Goal: Navigation & Orientation: Find specific page/section

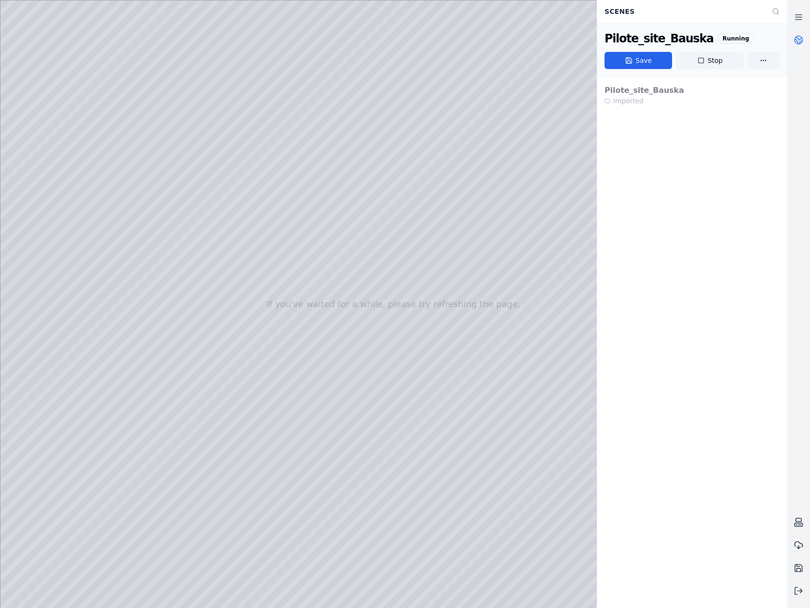
drag, startPoint x: 403, startPoint y: 425, endPoint x: 403, endPoint y: 439, distance: 13.8
drag, startPoint x: 226, startPoint y: 482, endPoint x: 525, endPoint y: 393, distance: 312.9
drag, startPoint x: 501, startPoint y: 475, endPoint x: 442, endPoint y: 332, distance: 154.7
click at [82, 157] on div at bounding box center [393, 303] width 787 height 607
click at [65, 336] on div at bounding box center [393, 303] width 787 height 607
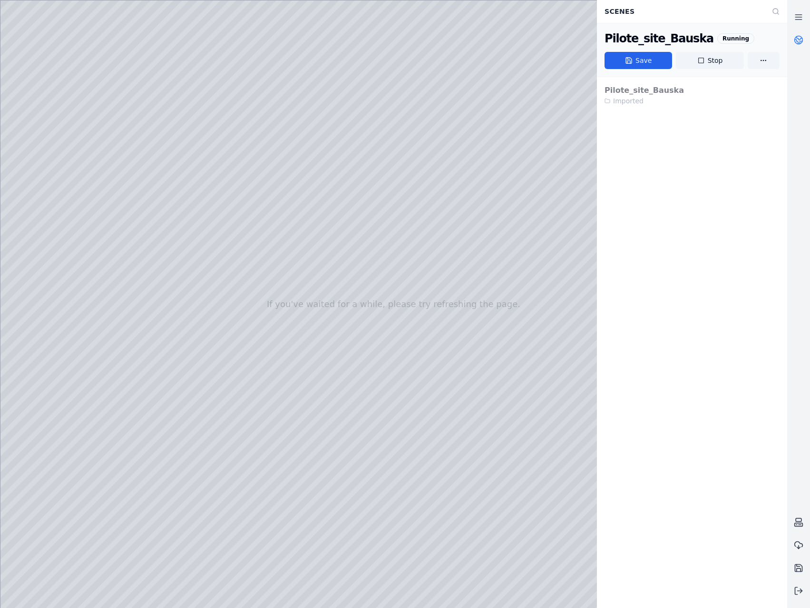
click at [167, 172] on div at bounding box center [393, 303] width 787 height 607
click at [168, 199] on div at bounding box center [393, 303] width 787 height 607
click at [468, 333] on div at bounding box center [393, 303] width 787 height 607
click at [190, 224] on div at bounding box center [393, 303] width 787 height 607
click at [115, 118] on div at bounding box center [393, 303] width 787 height 607
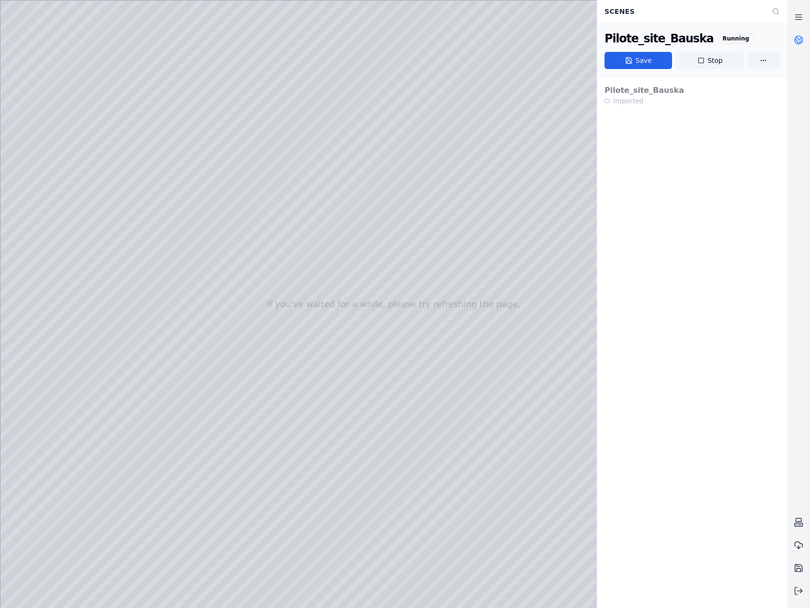
click at [803, 45] on link at bounding box center [798, 40] width 23 height 23
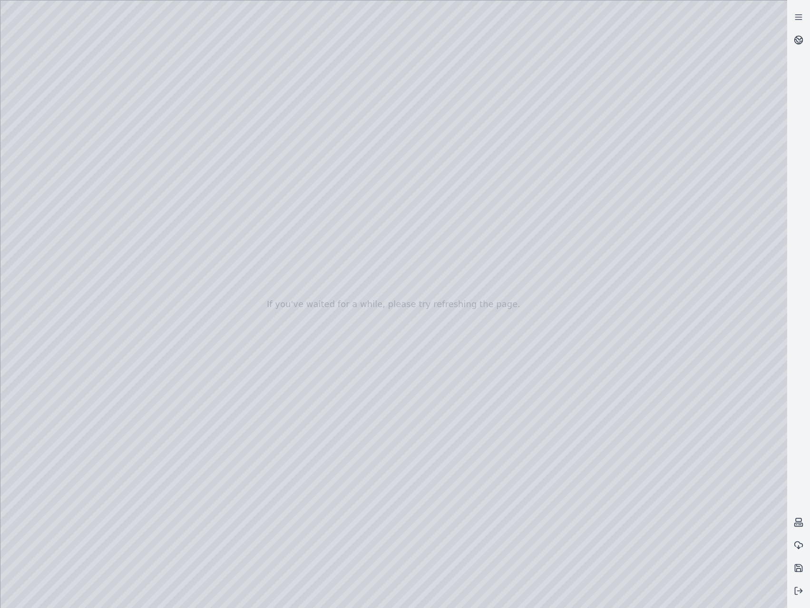
drag, startPoint x: 483, startPoint y: 382, endPoint x: 492, endPoint y: 362, distance: 21.7
click at [767, 594] on div at bounding box center [393, 303] width 787 height 607
drag, startPoint x: 637, startPoint y: 431, endPoint x: 679, endPoint y: 417, distance: 44.8
click at [679, 417] on div at bounding box center [393, 303] width 787 height 607
click at [768, 591] on div at bounding box center [393, 303] width 787 height 607
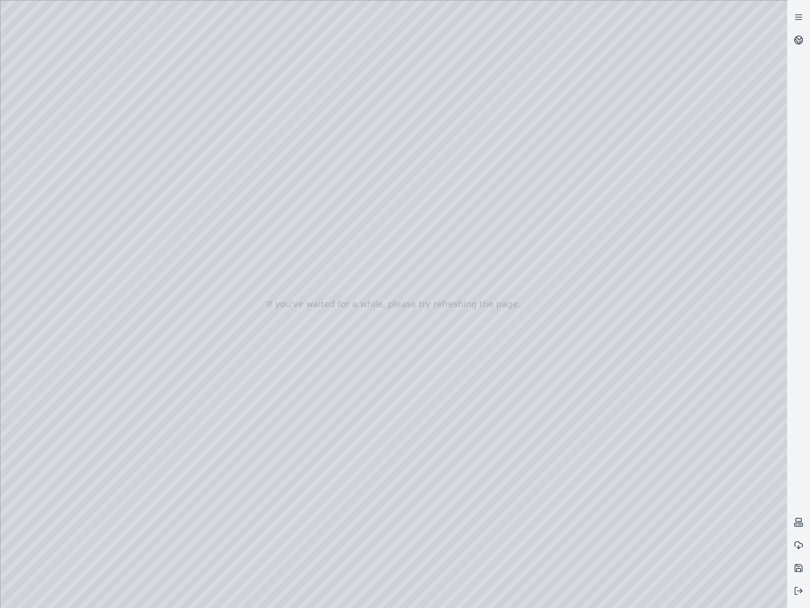
drag, startPoint x: 442, startPoint y: 422, endPoint x: 451, endPoint y: 146, distance: 277.1
drag, startPoint x: 456, startPoint y: 337, endPoint x: 319, endPoint y: 52, distance: 316.0
click at [442, 282] on div at bounding box center [393, 303] width 787 height 607
click at [443, 282] on div at bounding box center [393, 303] width 787 height 607
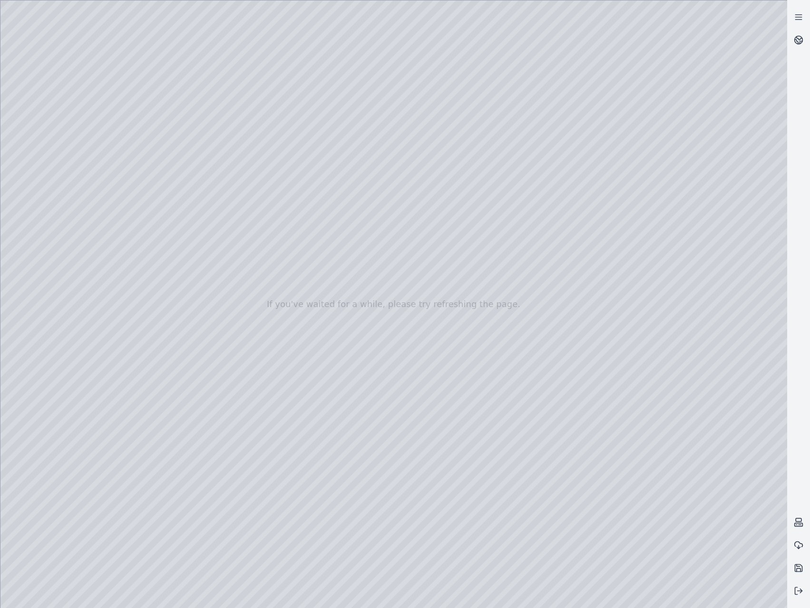
click at [456, 298] on div at bounding box center [393, 303] width 787 height 607
drag, startPoint x: 479, startPoint y: 339, endPoint x: 462, endPoint y: 308, distance: 35.1
drag, startPoint x: 629, startPoint y: 157, endPoint x: 501, endPoint y: 452, distance: 321.4
drag, startPoint x: 553, startPoint y: 287, endPoint x: 613, endPoint y: 183, distance: 120.2
click at [75, 358] on div at bounding box center [393, 303] width 787 height 607
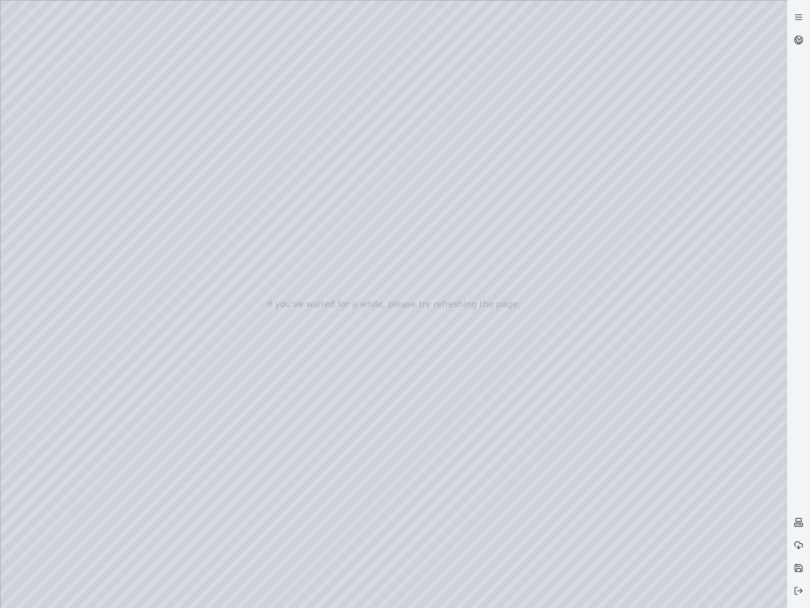
click at [68, 243] on div at bounding box center [393, 303] width 787 height 607
click at [66, 219] on div at bounding box center [393, 303] width 787 height 607
click at [67, 208] on div at bounding box center [393, 303] width 787 height 607
click at [118, 39] on div at bounding box center [393, 303] width 787 height 607
drag, startPoint x: 386, startPoint y: 370, endPoint x: 409, endPoint y: 134, distance: 237.6
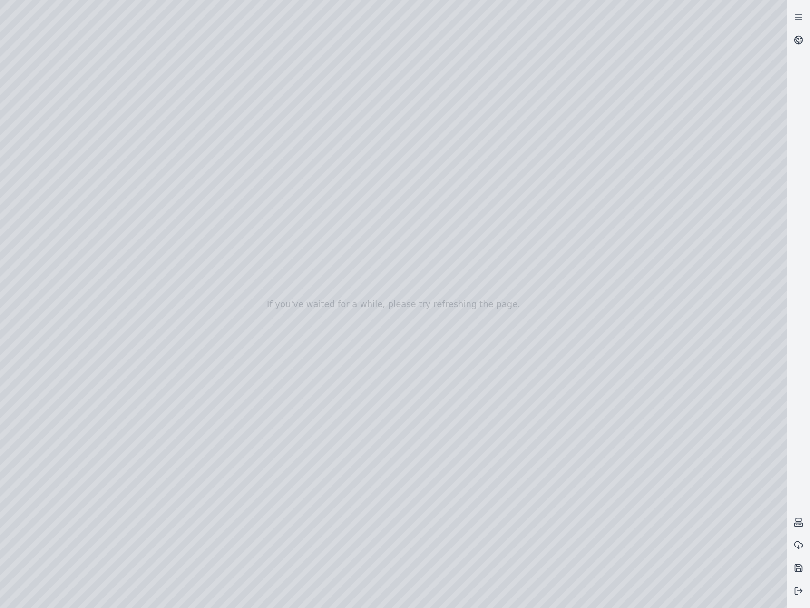
drag, startPoint x: 462, startPoint y: 339, endPoint x: 330, endPoint y: 49, distance: 318.5
drag, startPoint x: 344, startPoint y: 272, endPoint x: 330, endPoint y: 97, distance: 175.1
drag, startPoint x: 302, startPoint y: 143, endPoint x: 511, endPoint y: 420, distance: 346.6
drag, startPoint x: 323, startPoint y: 232, endPoint x: 363, endPoint y: 279, distance: 61.5
drag, startPoint x: 295, startPoint y: 240, endPoint x: 314, endPoint y: 259, distance: 27.6
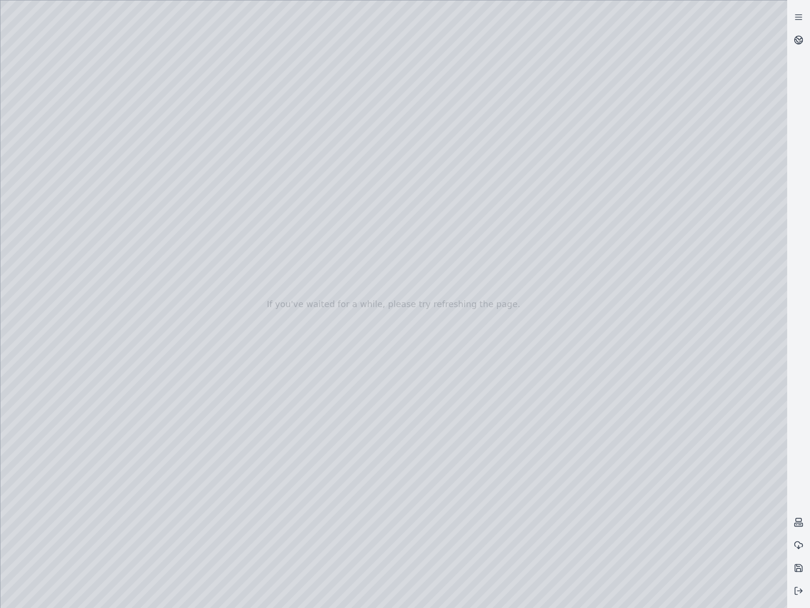
drag, startPoint x: 273, startPoint y: 165, endPoint x: 582, endPoint y: 444, distance: 416.7
drag, startPoint x: 305, startPoint y: 177, endPoint x: 491, endPoint y: 390, distance: 282.6
drag, startPoint x: 346, startPoint y: 305, endPoint x: 296, endPoint y: 274, distance: 58.9
drag, startPoint x: 334, startPoint y: 152, endPoint x: 337, endPoint y: 311, distance: 158.9
drag, startPoint x: 475, startPoint y: 282, endPoint x: 99, endPoint y: 352, distance: 382.3
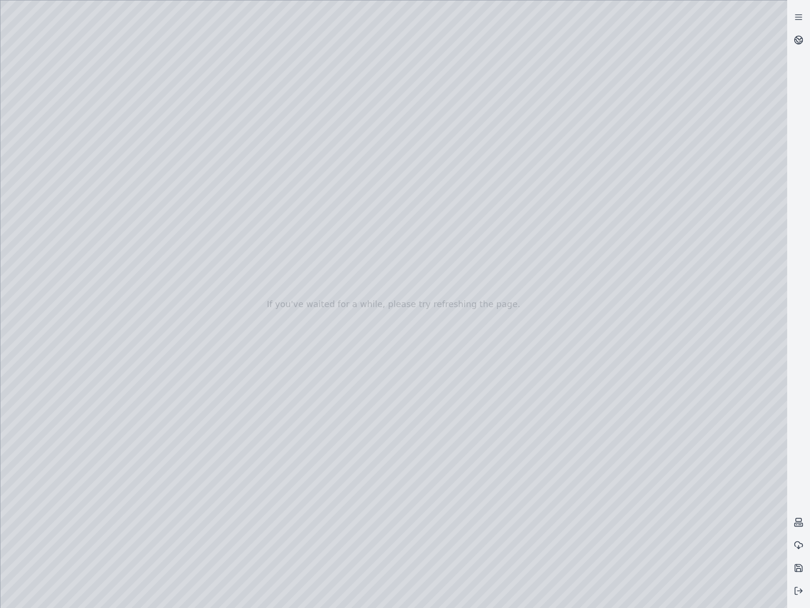
drag, startPoint x: 524, startPoint y: 265, endPoint x: 222, endPoint y: 440, distance: 349.4
drag, startPoint x: 553, startPoint y: 379, endPoint x: 566, endPoint y: 404, distance: 28.5
drag, startPoint x: 570, startPoint y: 233, endPoint x: 517, endPoint y: 439, distance: 212.7
drag, startPoint x: 539, startPoint y: 143, endPoint x: 570, endPoint y: 477, distance: 335.9
drag, startPoint x: 520, startPoint y: 157, endPoint x: 491, endPoint y: 440, distance: 285.0
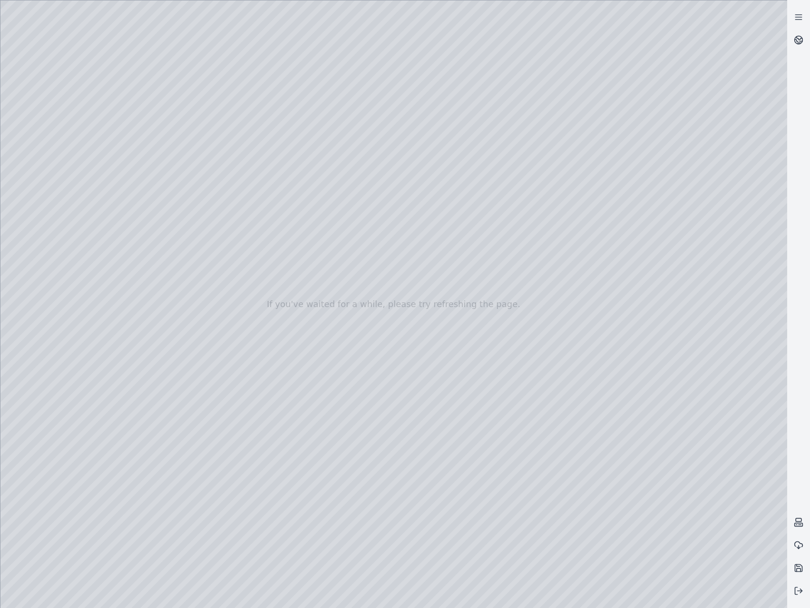
drag, startPoint x: 599, startPoint y: 261, endPoint x: 554, endPoint y: 473, distance: 216.4
drag, startPoint x: 625, startPoint y: 478, endPoint x: 415, endPoint y: 433, distance: 214.5
drag, startPoint x: 424, startPoint y: 424, endPoint x: 639, endPoint y: 401, distance: 216.4
drag, startPoint x: 319, startPoint y: 283, endPoint x: 737, endPoint y: 355, distance: 425.0
drag, startPoint x: 267, startPoint y: 285, endPoint x: 698, endPoint y: 370, distance: 439.3
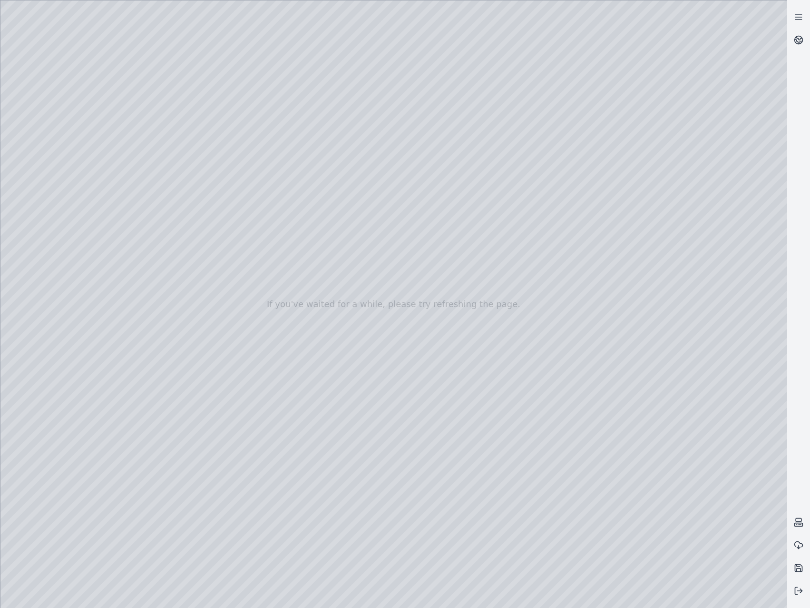
drag, startPoint x: 492, startPoint y: 356, endPoint x: 648, endPoint y: 353, distance: 155.1
drag, startPoint x: 128, startPoint y: 366, endPoint x: 647, endPoint y: 354, distance: 518.8
drag, startPoint x: 385, startPoint y: 252, endPoint x: 508, endPoint y: 390, distance: 185.4
drag, startPoint x: 654, startPoint y: 408, endPoint x: 663, endPoint y: 380, distance: 29.6
click at [42, 147] on div at bounding box center [393, 303] width 787 height 607
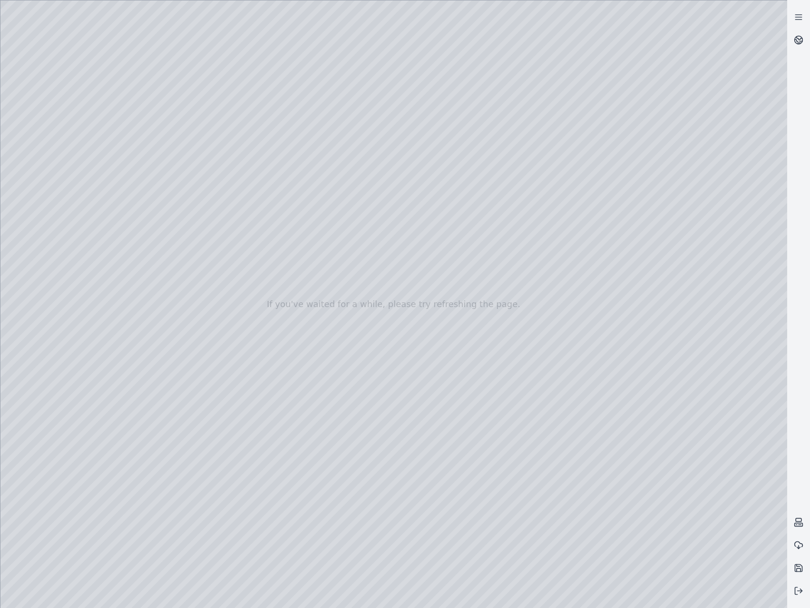
click at [67, 328] on div at bounding box center [393, 303] width 787 height 607
click at [147, 244] on div at bounding box center [393, 303] width 787 height 607
click at [148, 238] on div at bounding box center [393, 303] width 787 height 607
click at [117, 111] on div at bounding box center [393, 303] width 787 height 607
drag, startPoint x: 508, startPoint y: 324, endPoint x: 461, endPoint y: 259, distance: 80.0
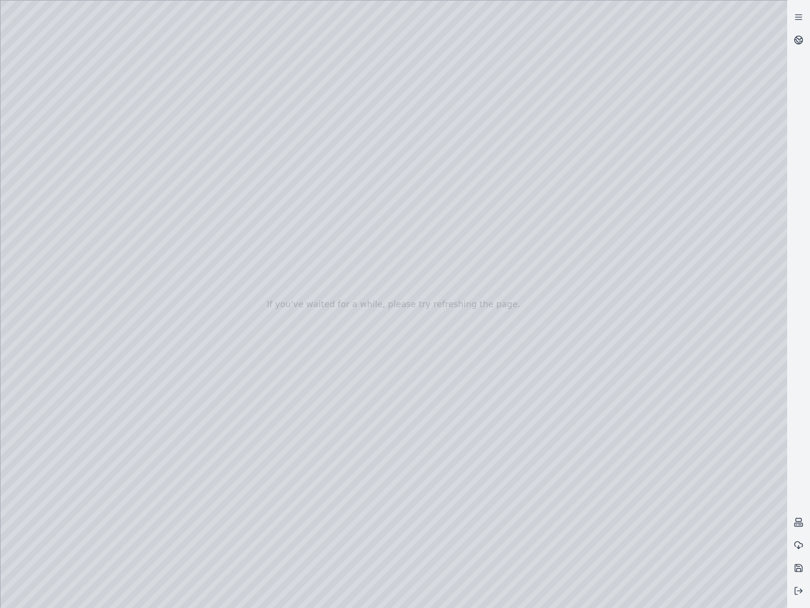
drag, startPoint x: 247, startPoint y: 245, endPoint x: 395, endPoint y: 306, distance: 160.0
click at [795, 40] on circle at bounding box center [799, 40] width 8 height 8
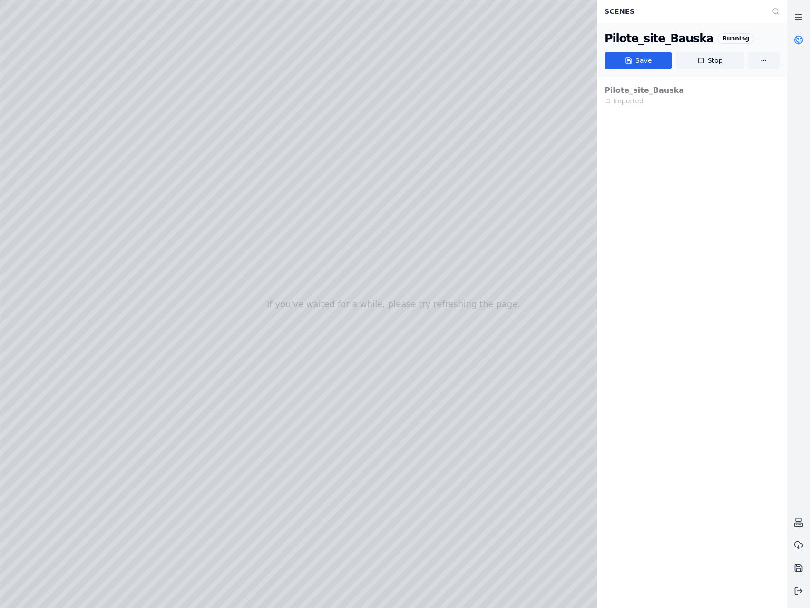
click at [800, 20] on icon at bounding box center [799, 17] width 10 height 10
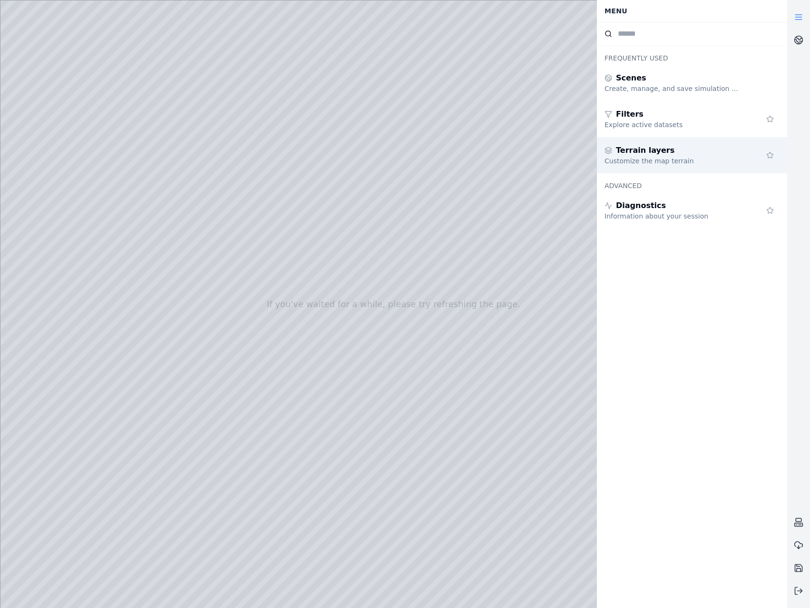
click at [683, 145] on div "Terrain layers" at bounding box center [673, 150] width 137 height 11
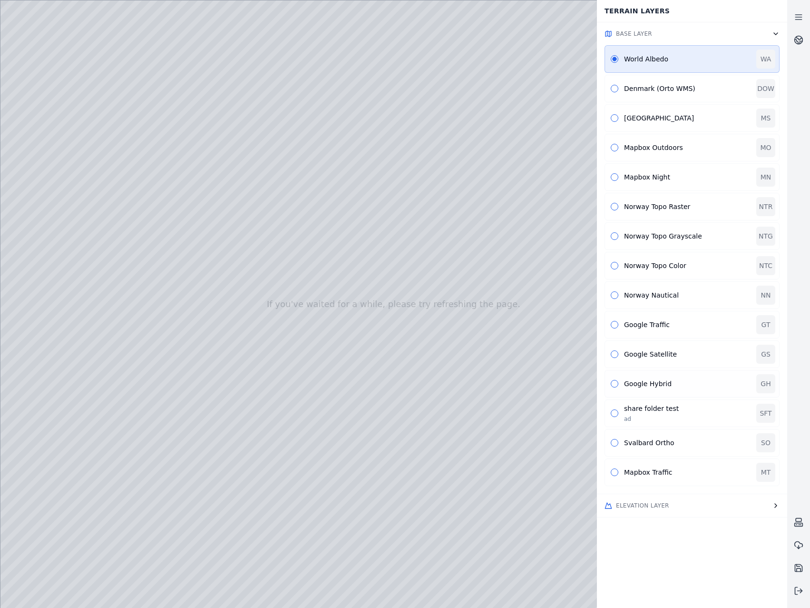
click at [628, 381] on div "Google Hybrid" at bounding box center [687, 384] width 127 height 10
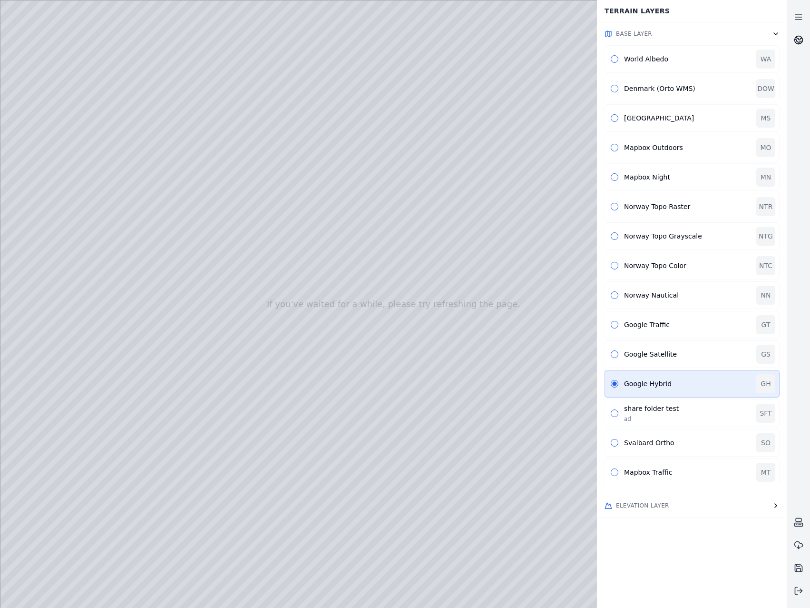
click at [797, 34] on link at bounding box center [798, 40] width 23 height 23
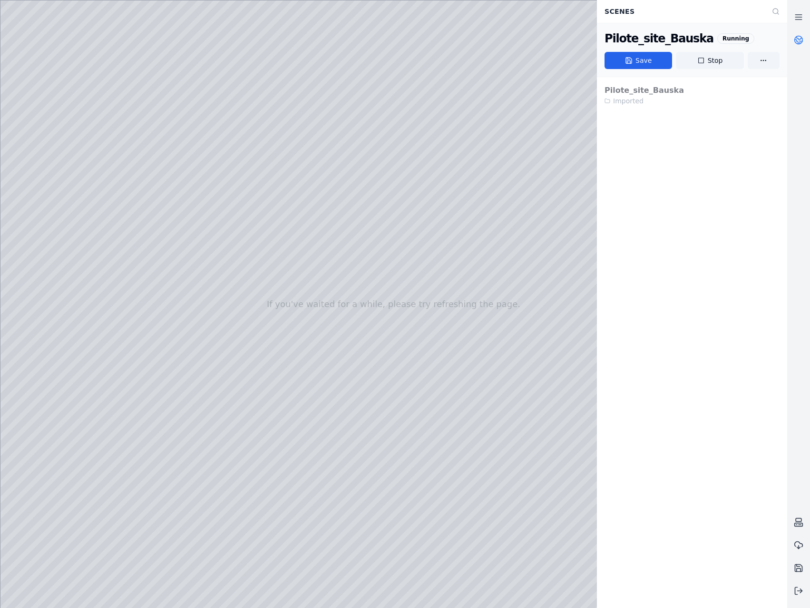
drag, startPoint x: 355, startPoint y: 347, endPoint x: 322, endPoint y: 348, distance: 33.8
drag, startPoint x: 434, startPoint y: 379, endPoint x: 568, endPoint y: 477, distance: 165.8
click at [806, 10] on link at bounding box center [798, 17] width 23 height 23
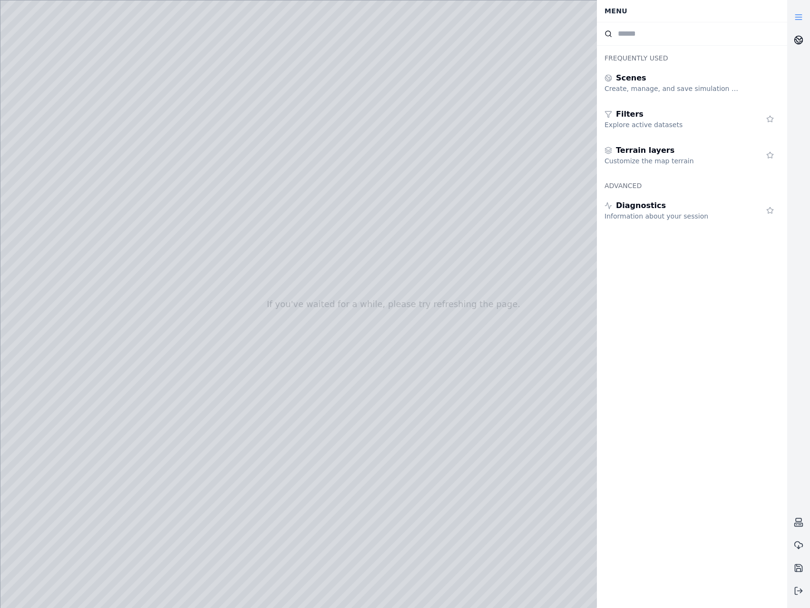
click at [801, 40] on icon at bounding box center [799, 40] width 10 height 10
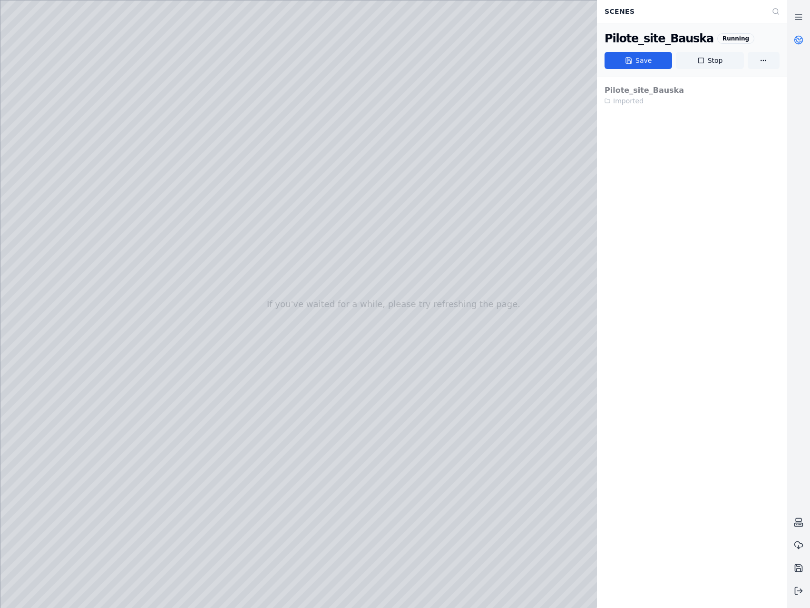
click at [801, 40] on icon at bounding box center [799, 40] width 10 height 10
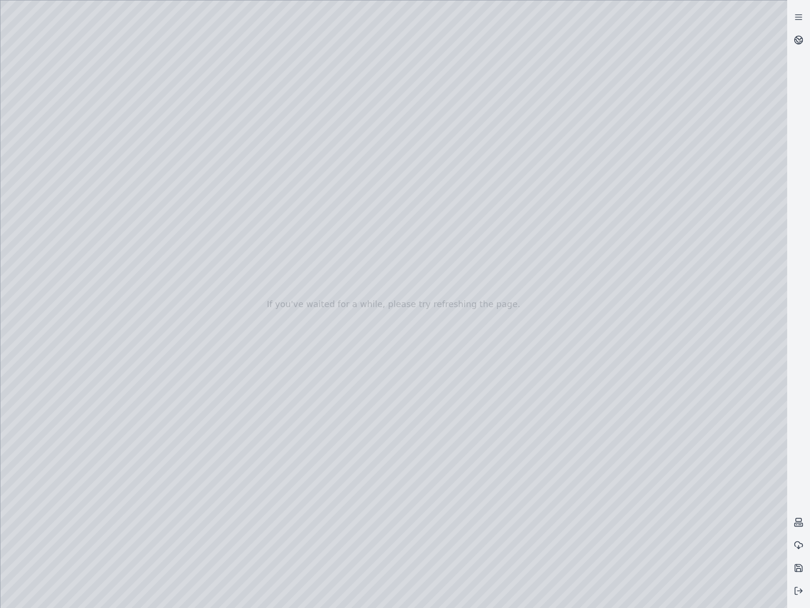
click at [763, 592] on div at bounding box center [393, 303] width 787 height 607
click at [769, 591] on div at bounding box center [393, 303] width 787 height 607
drag, startPoint x: 615, startPoint y: 490, endPoint x: 678, endPoint y: 407, distance: 104.2
click at [678, 407] on div at bounding box center [393, 303] width 787 height 607
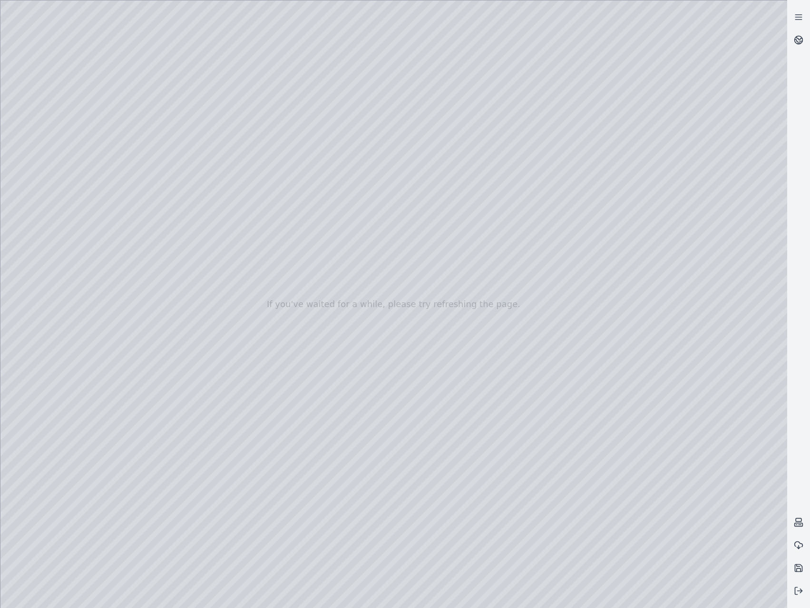
drag, startPoint x: 372, startPoint y: 356, endPoint x: 472, endPoint y: 299, distance: 115.5
drag, startPoint x: 193, startPoint y: 250, endPoint x: 341, endPoint y: 374, distance: 193.2
drag, startPoint x: 282, startPoint y: 246, endPoint x: 459, endPoint y: 481, distance: 293.8
drag, startPoint x: 227, startPoint y: 346, endPoint x: 493, endPoint y: 371, distance: 267.6
drag, startPoint x: 384, startPoint y: 407, endPoint x: 199, endPoint y: 88, distance: 369.0
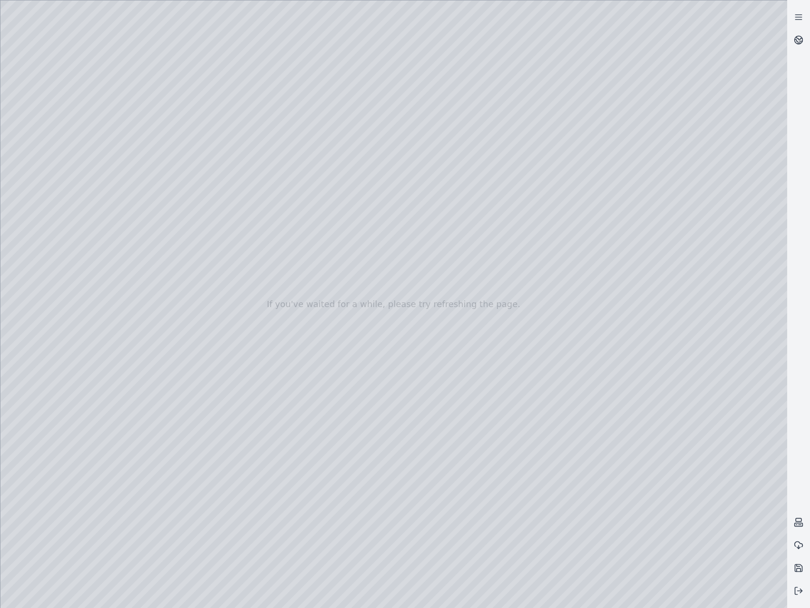
drag, startPoint x: 461, startPoint y: 262, endPoint x: 350, endPoint y: 185, distance: 135.7
drag, startPoint x: 342, startPoint y: 130, endPoint x: 463, endPoint y: 414, distance: 308.6
drag, startPoint x: 435, startPoint y: 235, endPoint x: 446, endPoint y: 231, distance: 11.4
drag, startPoint x: 424, startPoint y: 194, endPoint x: 511, endPoint y: 374, distance: 200.0
drag, startPoint x: 364, startPoint y: 248, endPoint x: 311, endPoint y: 267, distance: 55.5
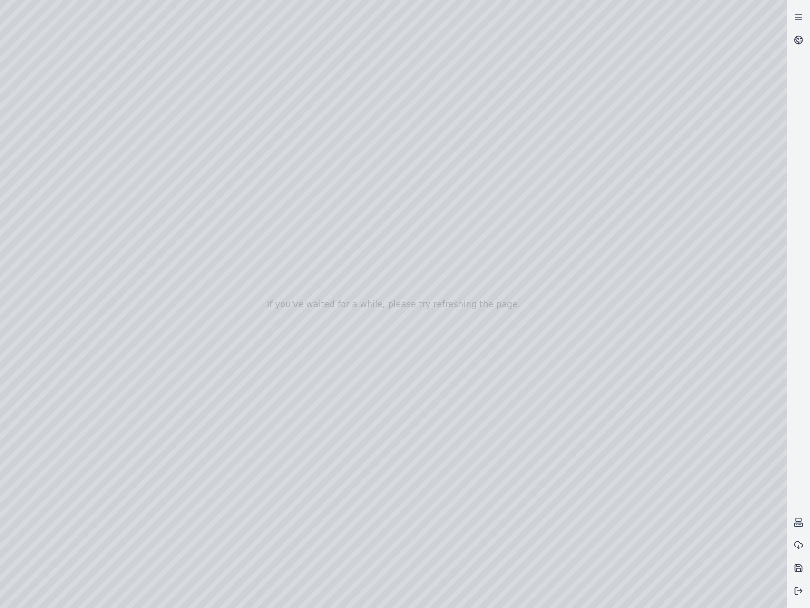
click at [378, 315] on div at bounding box center [393, 303] width 787 height 607
drag, startPoint x: 305, startPoint y: 265, endPoint x: 286, endPoint y: 261, distance: 19.3
drag, startPoint x: 314, startPoint y: 265, endPoint x: 309, endPoint y: 518, distance: 252.2
drag, startPoint x: 508, startPoint y: 324, endPoint x: 152, endPoint y: 508, distance: 400.5
drag, startPoint x: 129, startPoint y: 375, endPoint x: 567, endPoint y: 391, distance: 437.5
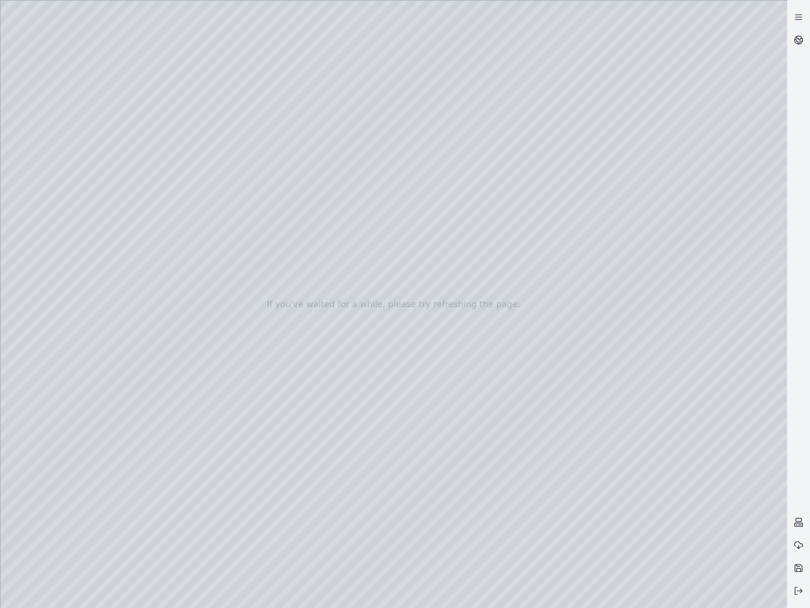
drag, startPoint x: 307, startPoint y: 463, endPoint x: 373, endPoint y: 573, distance: 128.7
drag, startPoint x: 391, startPoint y: 238, endPoint x: 431, endPoint y: 479, distance: 244.0
drag, startPoint x: 310, startPoint y: 416, endPoint x: 561, endPoint y: 543, distance: 281.9
drag, startPoint x: 390, startPoint y: 431, endPoint x: 416, endPoint y: 439, distance: 27.4
drag, startPoint x: 411, startPoint y: 454, endPoint x: 246, endPoint y: 153, distance: 342.8
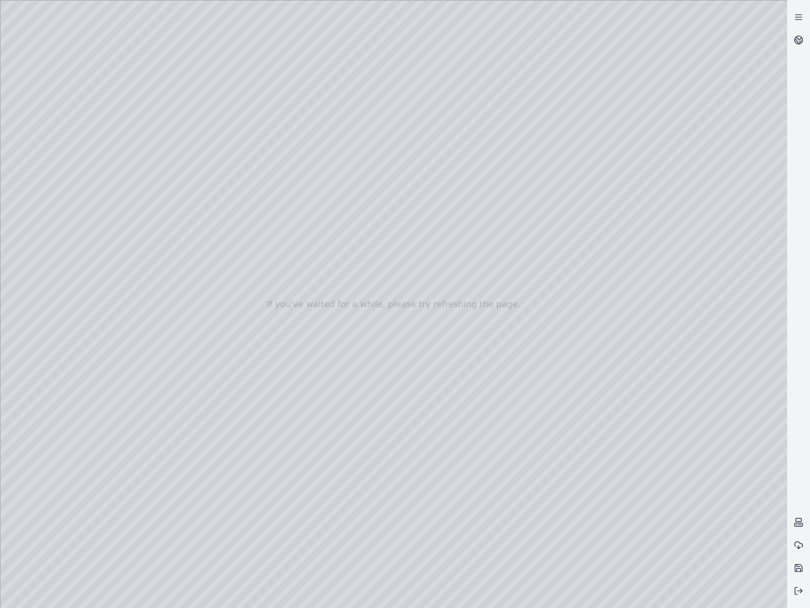
drag, startPoint x: 475, startPoint y: 221, endPoint x: 238, endPoint y: 107, distance: 262.8
drag, startPoint x: 383, startPoint y: 202, endPoint x: 158, endPoint y: 108, distance: 244.0
drag, startPoint x: 403, startPoint y: 273, endPoint x: 242, endPoint y: 124, distance: 219.5
drag, startPoint x: 437, startPoint y: 216, endPoint x: 320, endPoint y: 110, distance: 158.0
drag, startPoint x: 326, startPoint y: 123, endPoint x: 505, endPoint y: 564, distance: 476.0
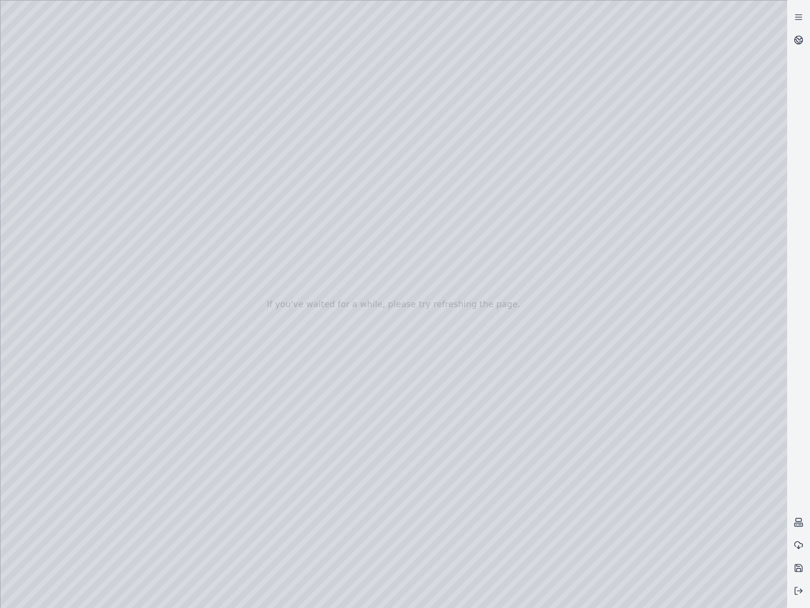
drag, startPoint x: 461, startPoint y: 434, endPoint x: 449, endPoint y: 434, distance: 11.4
drag, startPoint x: 472, startPoint y: 454, endPoint x: 405, endPoint y: 454, distance: 66.6
drag, startPoint x: 435, startPoint y: 442, endPoint x: 446, endPoint y: 443, distance: 11.0
drag, startPoint x: 375, startPoint y: 363, endPoint x: 327, endPoint y: 453, distance: 102.4
drag, startPoint x: 555, startPoint y: 388, endPoint x: 384, endPoint y: 469, distance: 189.0
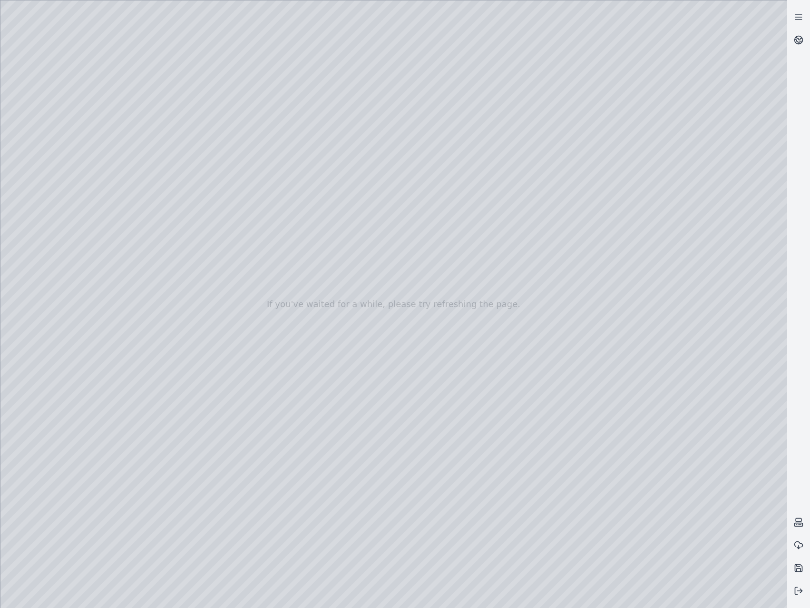
drag, startPoint x: 295, startPoint y: 450, endPoint x: 489, endPoint y: 338, distance: 223.8
drag, startPoint x: 279, startPoint y: 443, endPoint x: 308, endPoint y: 542, distance: 103.3
drag, startPoint x: 508, startPoint y: 326, endPoint x: 321, endPoint y: 517, distance: 267.1
drag, startPoint x: 302, startPoint y: 413, endPoint x: 323, endPoint y: 528, distance: 116.5
drag, startPoint x: 469, startPoint y: 313, endPoint x: 453, endPoint y: 473, distance: 161.6
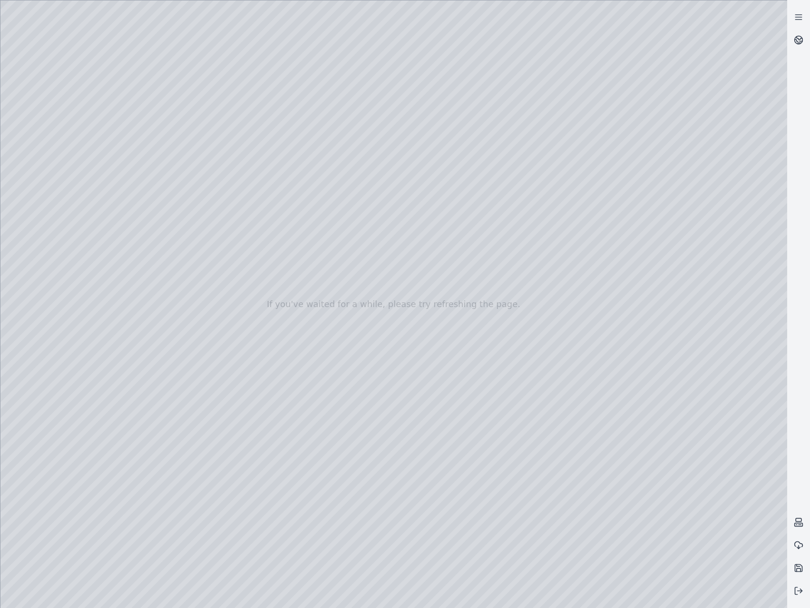
drag, startPoint x: 239, startPoint y: 353, endPoint x: 396, endPoint y: 496, distance: 211.8
drag, startPoint x: 422, startPoint y: 373, endPoint x: 484, endPoint y: 473, distance: 118.0
drag, startPoint x: 314, startPoint y: 490, endPoint x: 527, endPoint y: 362, distance: 249.3
drag, startPoint x: 342, startPoint y: 479, endPoint x: 421, endPoint y: 482, distance: 79.1
drag, startPoint x: 276, startPoint y: 485, endPoint x: 543, endPoint y: 368, distance: 291.5
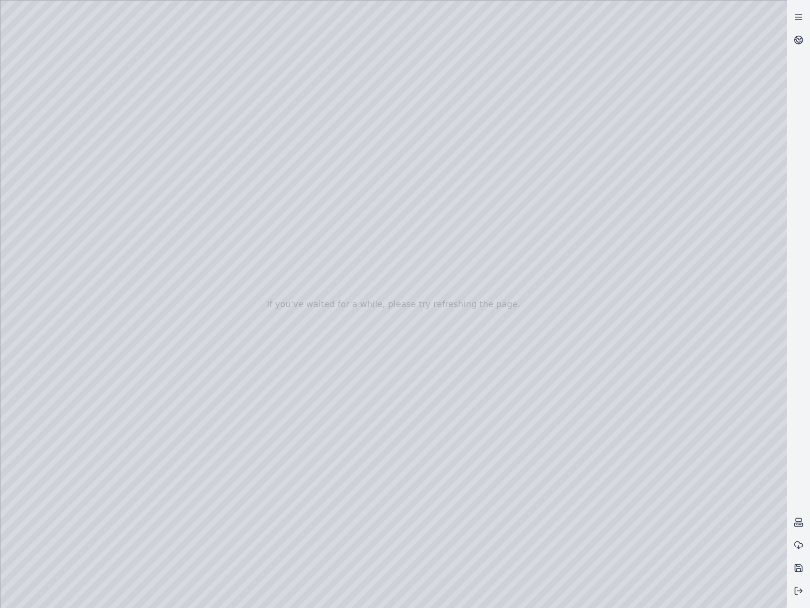
drag, startPoint x: 413, startPoint y: 410, endPoint x: 328, endPoint y: 400, distance: 85.8
drag, startPoint x: 536, startPoint y: 481, endPoint x: 400, endPoint y: 415, distance: 150.9
drag, startPoint x: 493, startPoint y: 409, endPoint x: 409, endPoint y: 306, distance: 132.9
drag, startPoint x: 505, startPoint y: 394, endPoint x: 338, endPoint y: 241, distance: 226.3
drag, startPoint x: 463, startPoint y: 413, endPoint x: 280, endPoint y: 291, distance: 220.1
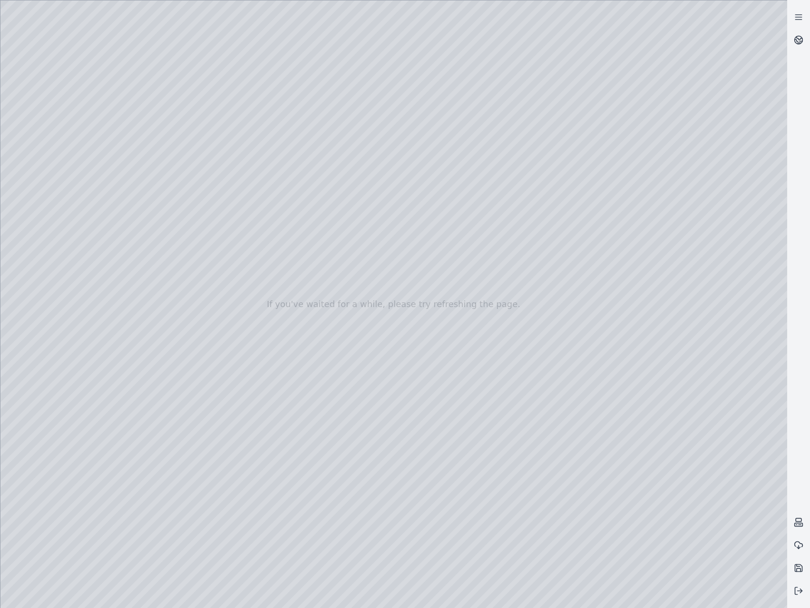
drag, startPoint x: 337, startPoint y: 355, endPoint x: 404, endPoint y: 486, distance: 147.5
drag, startPoint x: 482, startPoint y: 492, endPoint x: 359, endPoint y: 349, distance: 189.3
click at [430, 377] on div at bounding box center [393, 303] width 787 height 607
drag, startPoint x: 384, startPoint y: 379, endPoint x: 457, endPoint y: 431, distance: 89.0
click at [458, 429] on div at bounding box center [393, 303] width 787 height 607
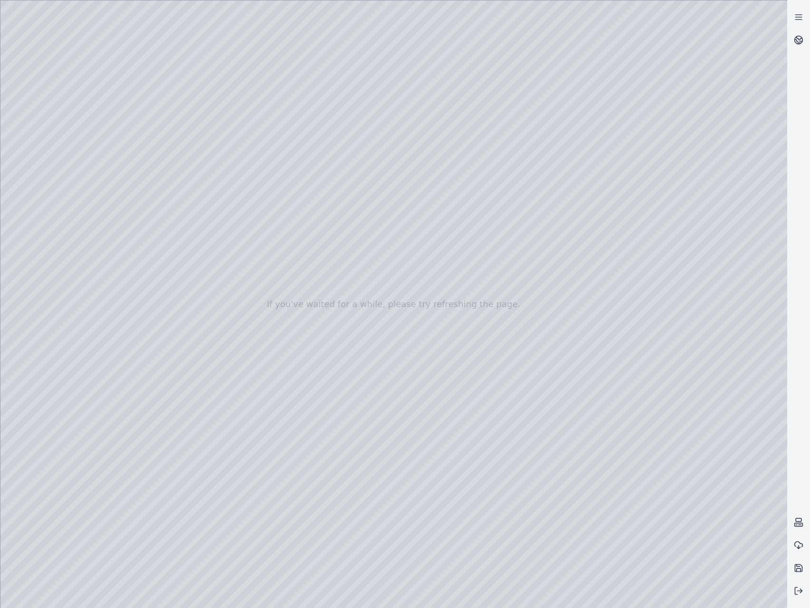
click at [463, 430] on div at bounding box center [393, 303] width 787 height 607
drag, startPoint x: 468, startPoint y: 429, endPoint x: 437, endPoint y: 405, distance: 39.7
drag, startPoint x: 504, startPoint y: 418, endPoint x: 494, endPoint y: 438, distance: 22.6
drag, startPoint x: 534, startPoint y: 379, endPoint x: 506, endPoint y: 394, distance: 32.4
drag, startPoint x: 503, startPoint y: 324, endPoint x: 511, endPoint y: 326, distance: 8.0
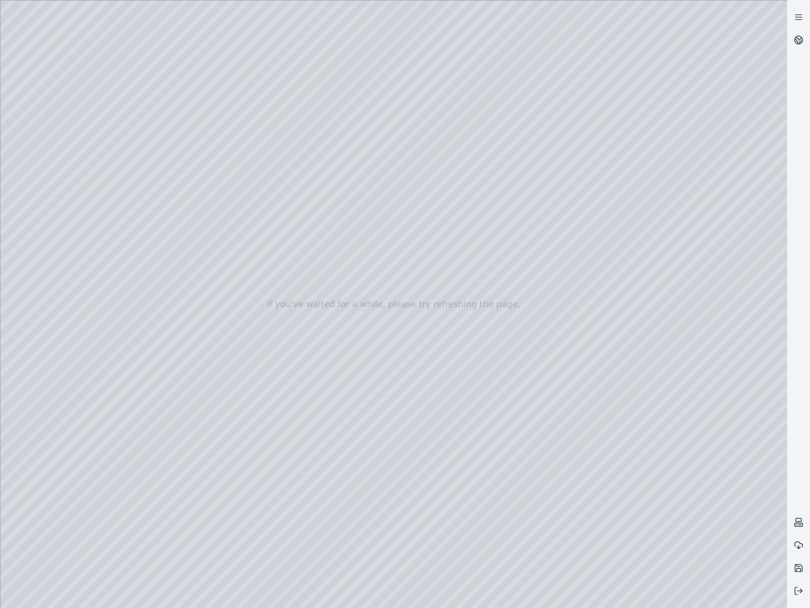
drag, startPoint x: 546, startPoint y: 265, endPoint x: 275, endPoint y: 326, distance: 277.5
drag, startPoint x: 336, startPoint y: 344, endPoint x: 344, endPoint y: 345, distance: 8.6
drag, startPoint x: 365, startPoint y: 314, endPoint x: 525, endPoint y: 423, distance: 193.3
drag, startPoint x: 414, startPoint y: 465, endPoint x: 445, endPoint y: 454, distance: 32.8
drag, startPoint x: 383, startPoint y: 443, endPoint x: 349, endPoint y: 371, distance: 80.0
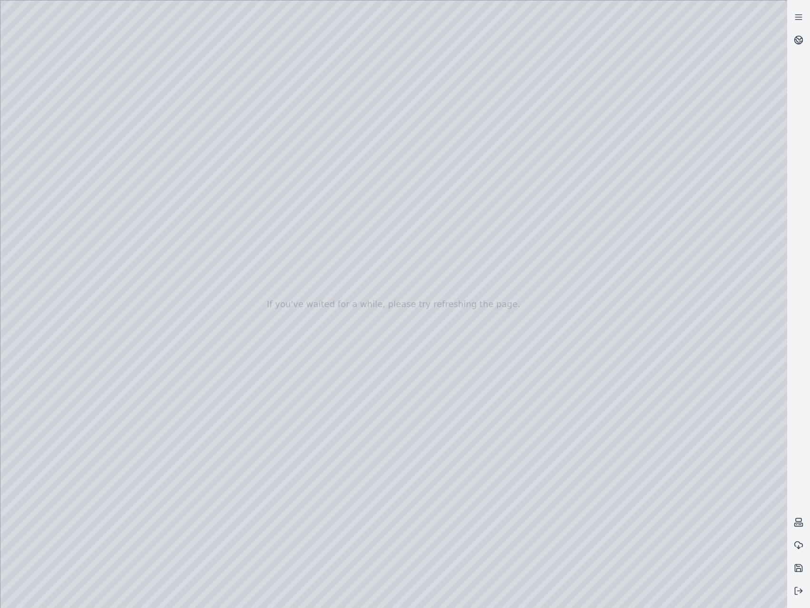
drag, startPoint x: 436, startPoint y: 422, endPoint x: 453, endPoint y: 396, distance: 31.4
drag, startPoint x: 415, startPoint y: 421, endPoint x: 433, endPoint y: 431, distance: 20.4
drag, startPoint x: 421, startPoint y: 445, endPoint x: 524, endPoint y: 453, distance: 103.5
drag, startPoint x: 513, startPoint y: 455, endPoint x: 509, endPoint y: 462, distance: 9.0
drag, startPoint x: 233, startPoint y: 412, endPoint x: 519, endPoint y: 395, distance: 286.4
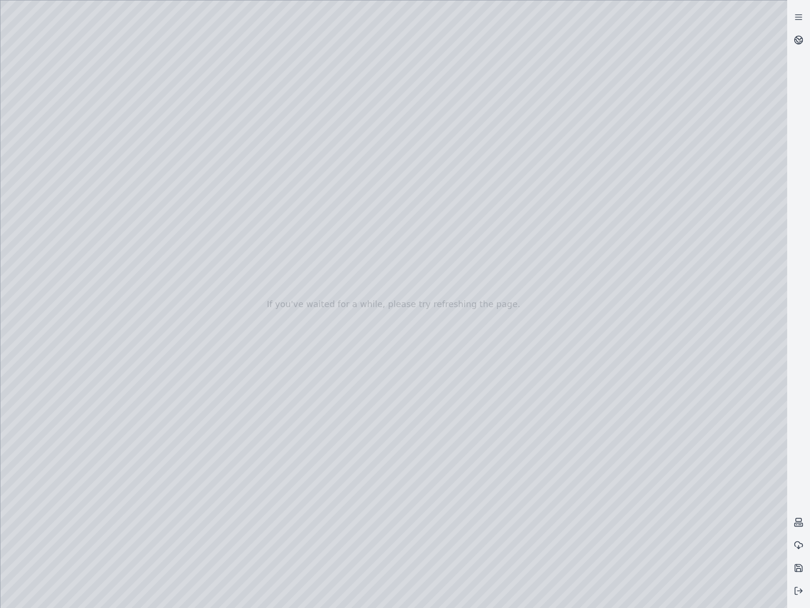
drag, startPoint x: 384, startPoint y: 331, endPoint x: 354, endPoint y: 325, distance: 31.0
drag, startPoint x: 437, startPoint y: 313, endPoint x: 444, endPoint y: 554, distance: 241.3
drag, startPoint x: 395, startPoint y: 377, endPoint x: 435, endPoint y: 581, distance: 207.6
drag, startPoint x: 374, startPoint y: 251, endPoint x: 381, endPoint y: 428, distance: 177.1
drag, startPoint x: 475, startPoint y: 480, endPoint x: 489, endPoint y: 481, distance: 13.9
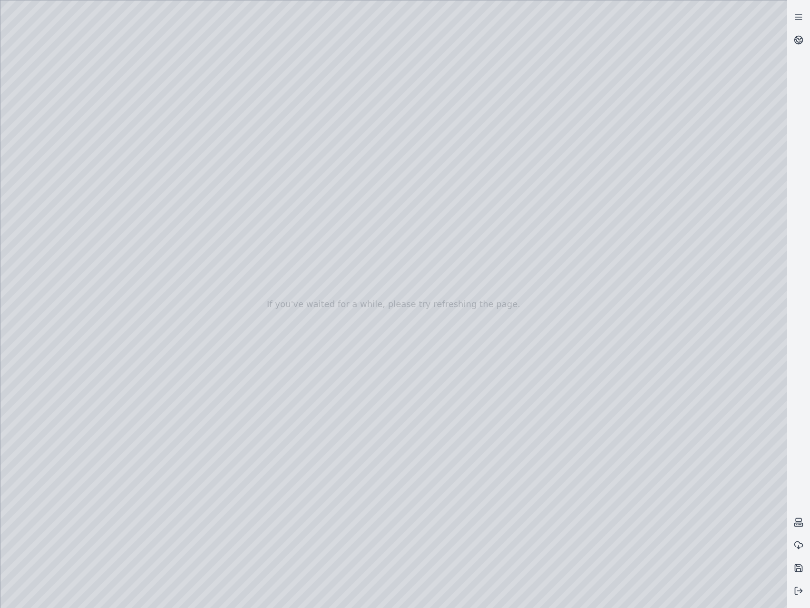
drag, startPoint x: 373, startPoint y: 465, endPoint x: 484, endPoint y: 485, distance: 113.6
drag, startPoint x: 381, startPoint y: 451, endPoint x: 403, endPoint y: 454, distance: 22.2
drag, startPoint x: 284, startPoint y: 439, endPoint x: 470, endPoint y: 512, distance: 199.8
drag, startPoint x: 319, startPoint y: 390, endPoint x: 472, endPoint y: 453, distance: 165.1
drag, startPoint x: 334, startPoint y: 423, endPoint x: 432, endPoint y: 468, distance: 107.1
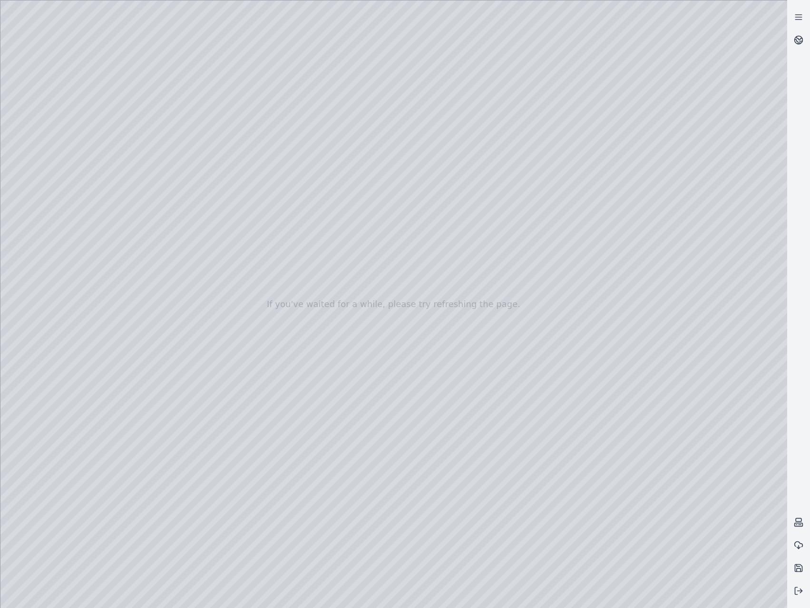
drag, startPoint x: 348, startPoint y: 457, endPoint x: 544, endPoint y: 471, distance: 196.1
drag, startPoint x: 285, startPoint y: 455, endPoint x: 504, endPoint y: 272, distance: 286.1
drag, startPoint x: 434, startPoint y: 517, endPoint x: 456, endPoint y: 493, distance: 32.3
